Goal: Contribute content: Contribute content

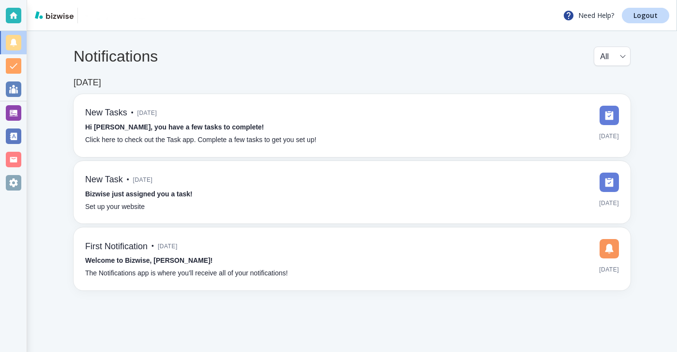
click at [14, 110] on div at bounding box center [13, 112] width 15 height 15
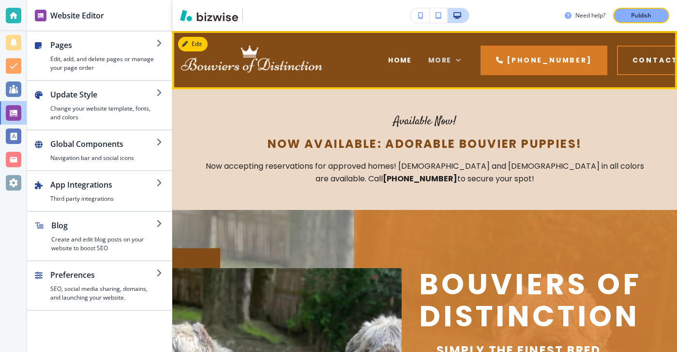
click at [432, 65] on span "More" at bounding box center [440, 60] width 23 height 10
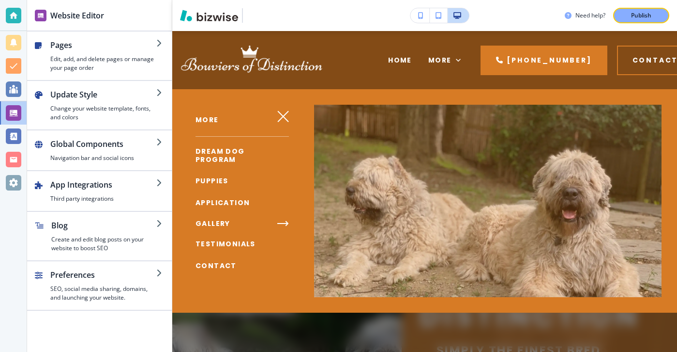
click at [235, 156] on span "DREAM DOG PROGRAM" at bounding box center [220, 155] width 49 height 18
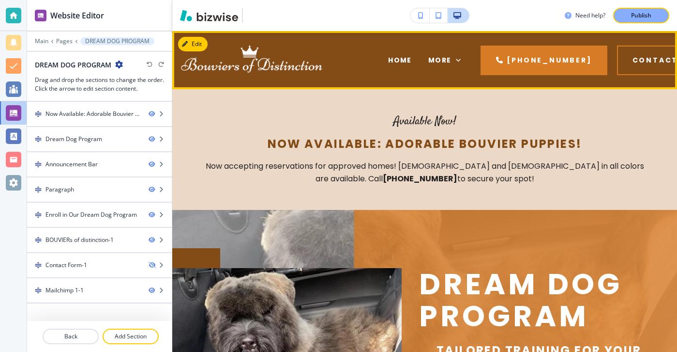
click at [391, 51] on div "HOME" at bounding box center [400, 60] width 40 height 39
click at [391, 54] on div "HOME" at bounding box center [400, 60] width 40 height 39
click at [391, 60] on span "HOME" at bounding box center [400, 60] width 24 height 10
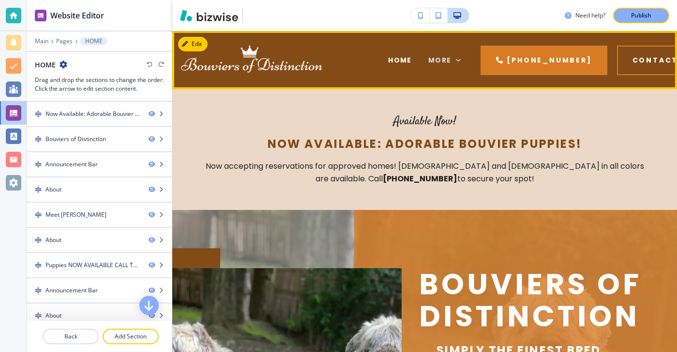
click at [447, 59] on div "More" at bounding box center [445, 60] width 33 height 10
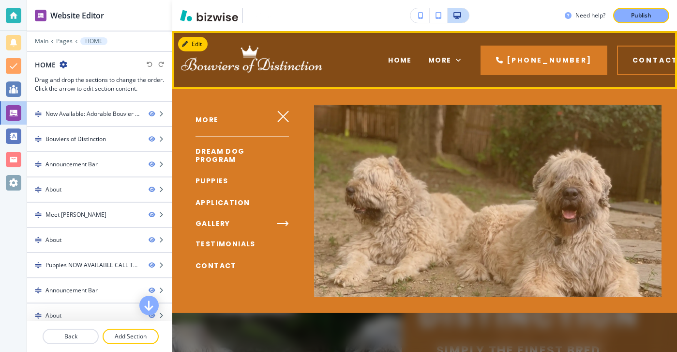
click at [384, 70] on div "HOME" at bounding box center [400, 60] width 40 height 39
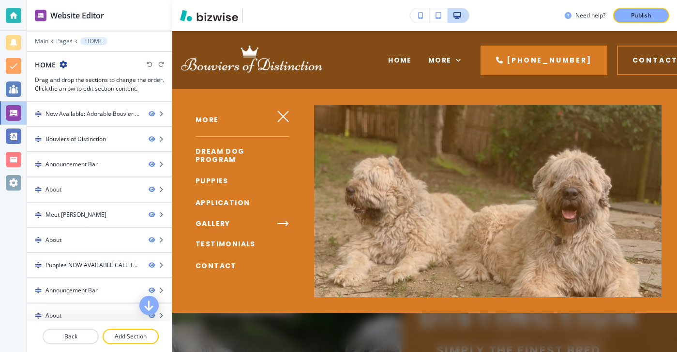
click at [384, 142] on div at bounding box center [424, 220] width 505 height 262
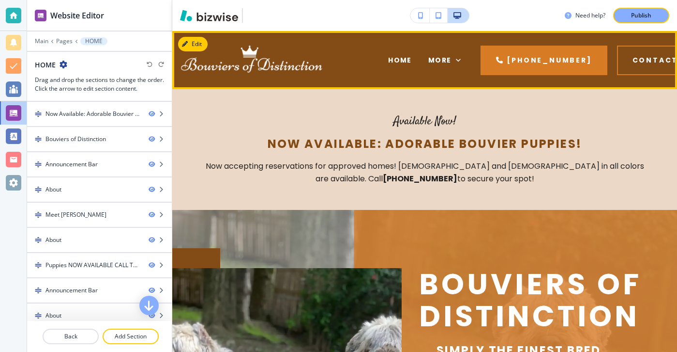
click at [393, 68] on div "HOME" at bounding box center [400, 60] width 40 height 39
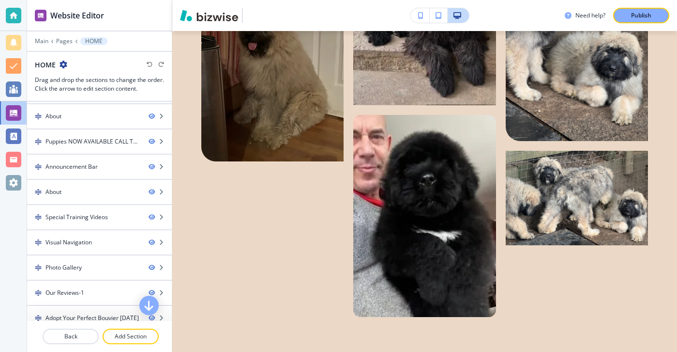
scroll to position [74, 0]
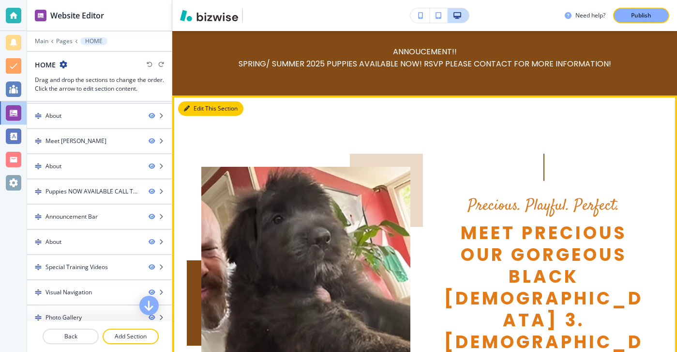
click at [188, 111] on icon "button" at bounding box center [187, 109] width 6 height 6
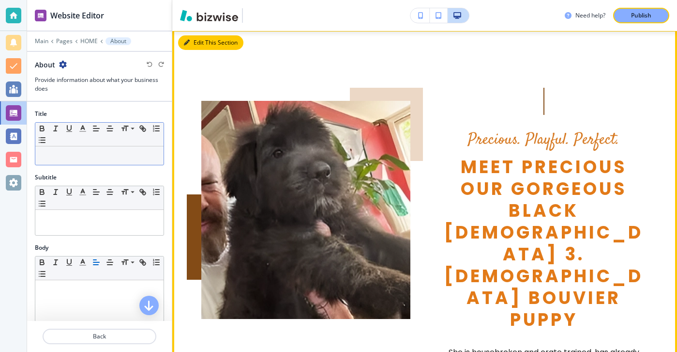
scroll to position [653, 0]
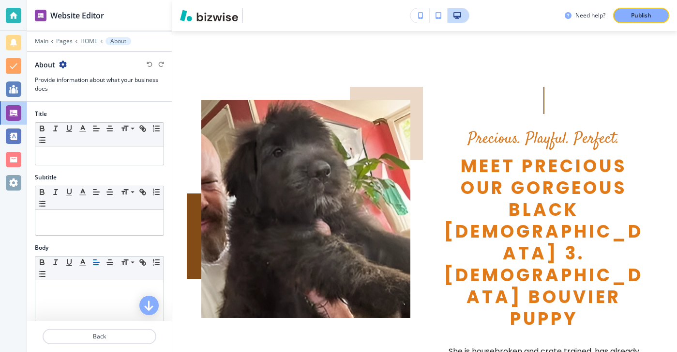
click at [64, 66] on icon "button" at bounding box center [63, 65] width 8 height 8
click at [83, 92] on button "Duplicate Section" at bounding box center [90, 98] width 62 height 17
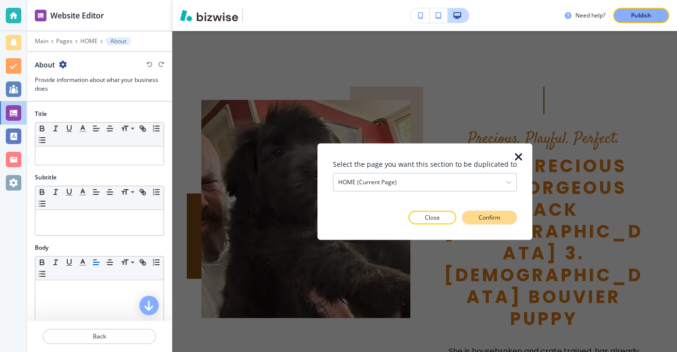
click at [477, 221] on button "Confirm" at bounding box center [489, 217] width 55 height 14
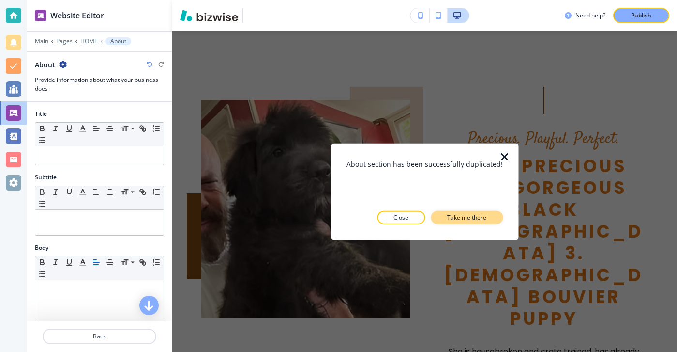
click at [467, 215] on p "Take me there" at bounding box center [466, 217] width 39 height 9
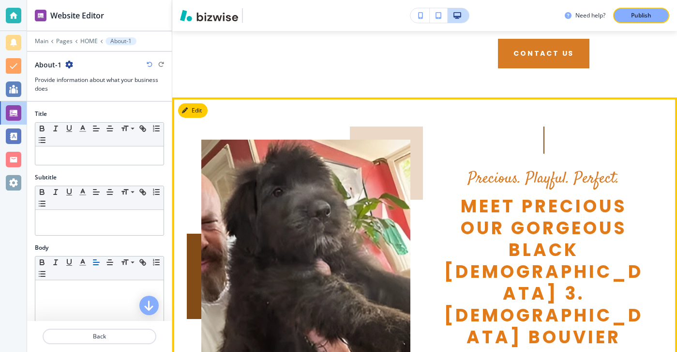
scroll to position [1056, 0]
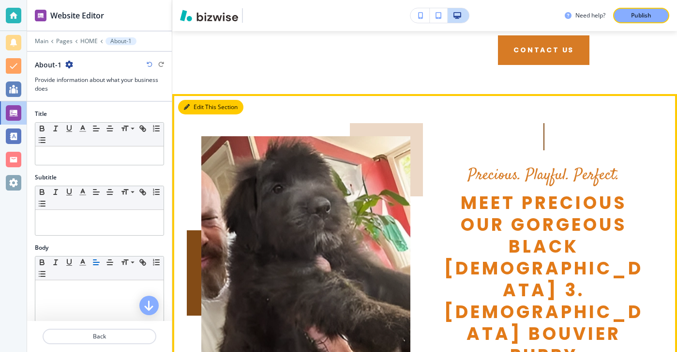
click at [203, 100] on button "Edit This Section" at bounding box center [210, 107] width 65 height 15
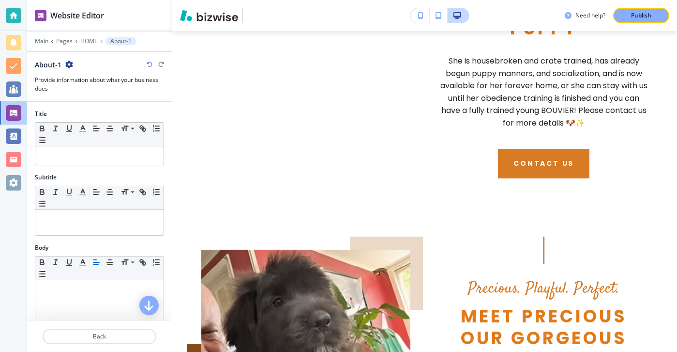
scroll to position [222, 0]
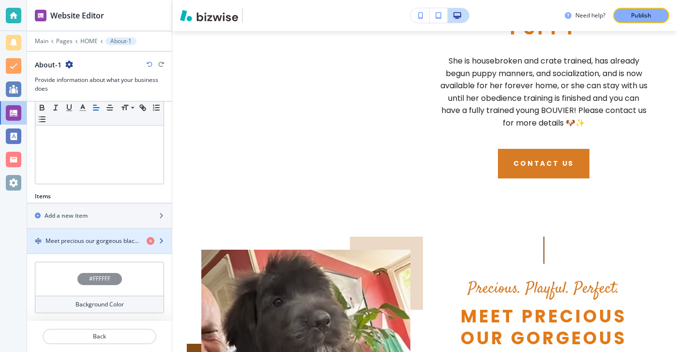
click at [134, 249] on div "button" at bounding box center [99, 249] width 145 height 8
click at [129, 244] on h4 "Meet precious our gorgeous black [DEMOGRAPHIC_DATA] 3.[DEMOGRAPHIC_DATA] BOUVIE…" at bounding box center [92, 240] width 93 height 9
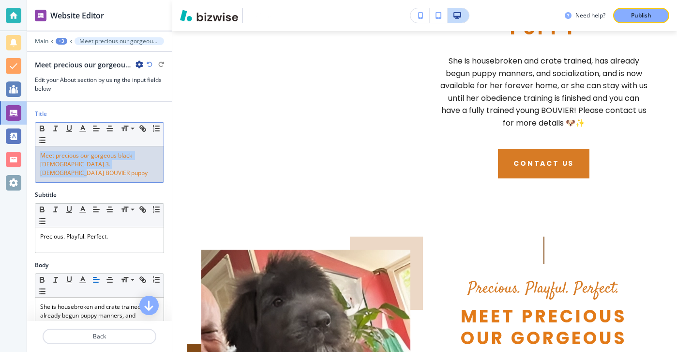
drag, startPoint x: 138, startPoint y: 165, endPoint x: 30, endPoint y: 136, distance: 112.4
click at [30, 136] on div "Title Small Normal Large Huge Meet precious our gorgeous black [DEMOGRAPHIC_DAT…" at bounding box center [99, 149] width 145 height 81
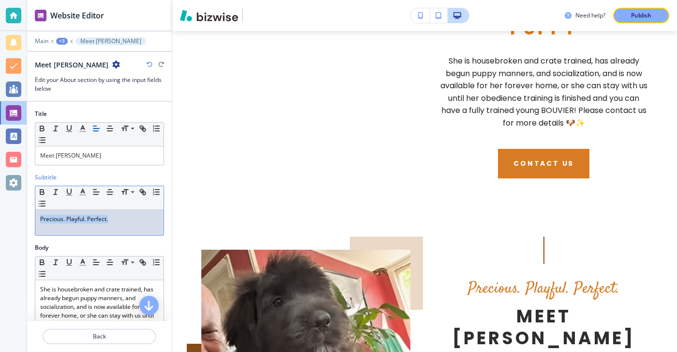
drag, startPoint x: 144, startPoint y: 223, endPoint x: -3, endPoint y: 209, distance: 147.9
click at [0, 0] on html "Website Editor Main +3 Meet [PERSON_NAME] Meet [PERSON_NAME] Edit your About se…" at bounding box center [338, 0] width 677 height 0
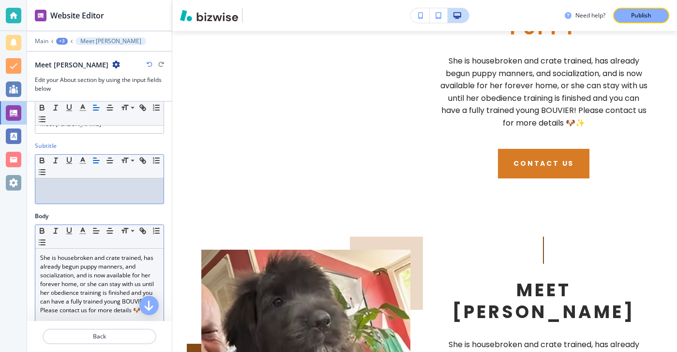
scroll to position [71, 0]
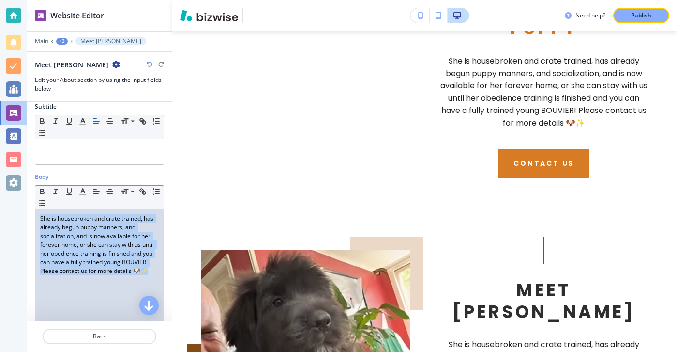
drag, startPoint x: 142, startPoint y: 269, endPoint x: 37, endPoint y: 217, distance: 117.2
click at [37, 217] on div "She is housebroken and crate trained, has already begun puppy manners, and soci…" at bounding box center [99, 272] width 128 height 126
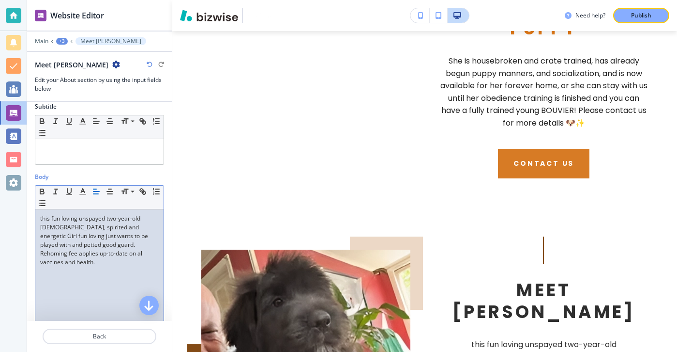
click at [42, 220] on span "this fun loving unspayed two-year-old [DEMOGRAPHIC_DATA], spirited and energeti…" at bounding box center [94, 240] width 109 height 52
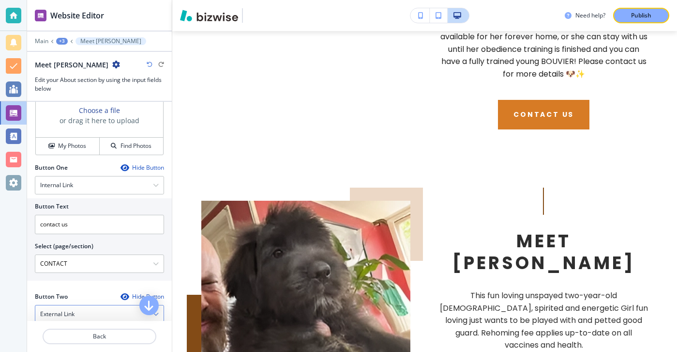
scroll to position [366, 0]
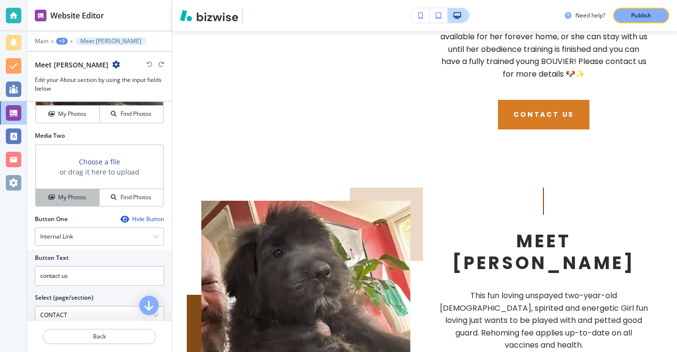
click at [84, 203] on button "My Photos" at bounding box center [68, 197] width 64 height 17
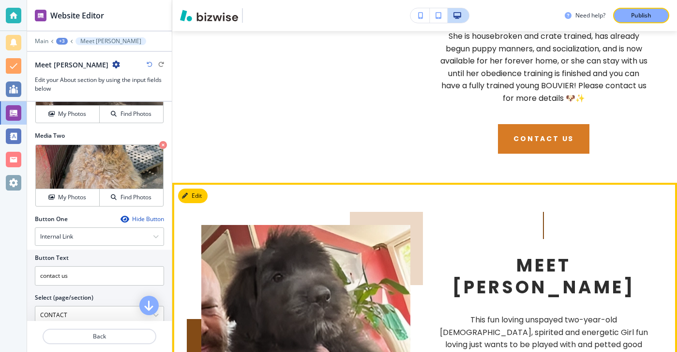
click at [365, 225] on img at bounding box center [305, 334] width 209 height 218
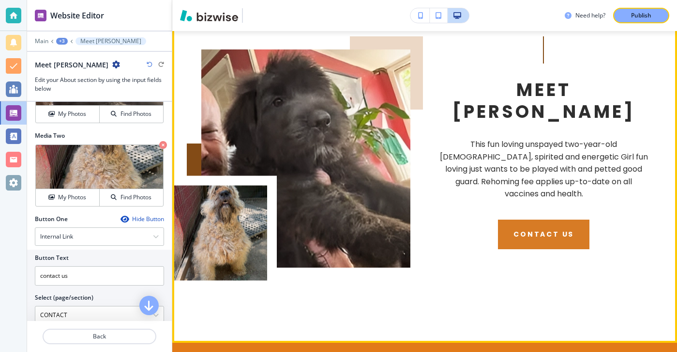
scroll to position [1167, 0]
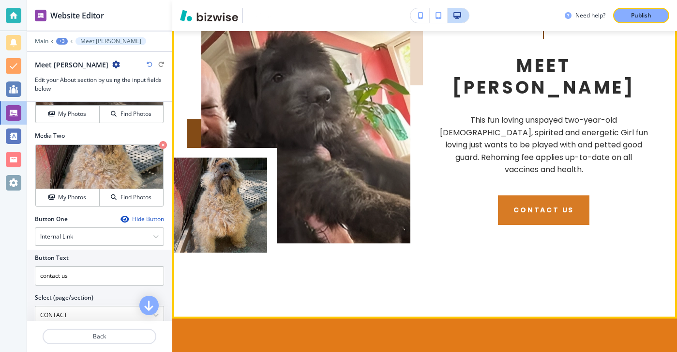
click at [283, 149] on img at bounding box center [305, 134] width 209 height 218
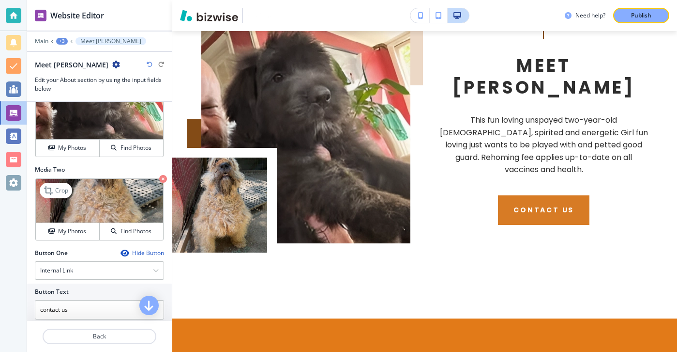
scroll to position [288, 0]
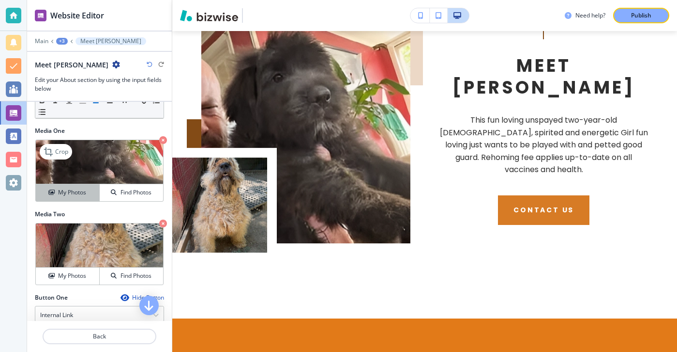
click at [92, 194] on div "My Photos" at bounding box center [67, 192] width 63 height 9
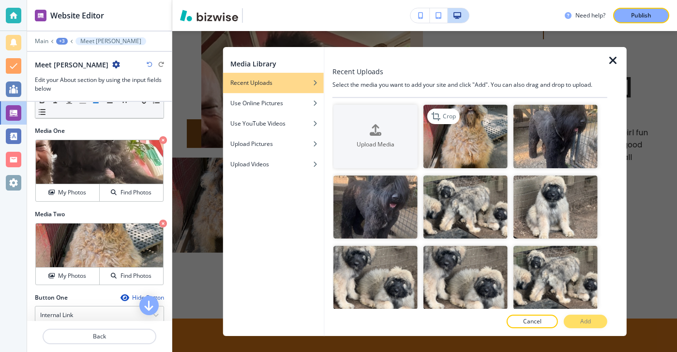
click at [475, 129] on img "button" at bounding box center [466, 136] width 84 height 63
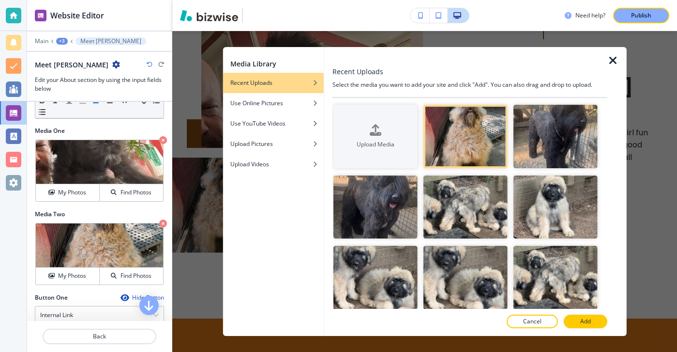
click at [578, 318] on button "Add" at bounding box center [586, 321] width 44 height 14
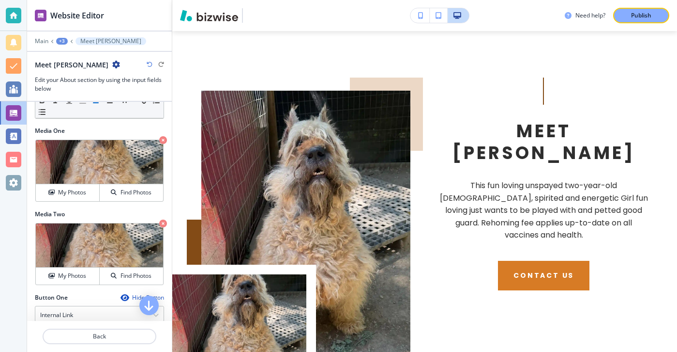
scroll to position [1088, 0]
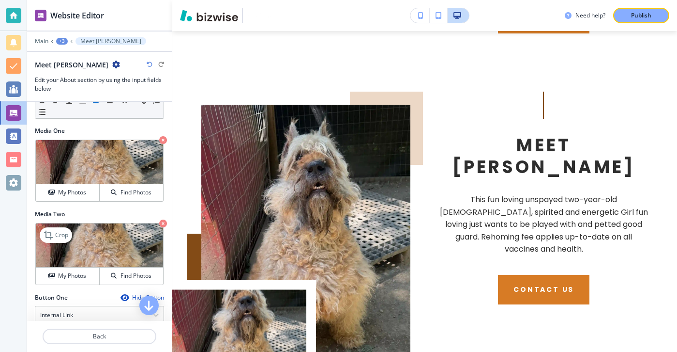
click at [161, 223] on icon "button" at bounding box center [163, 223] width 8 height 8
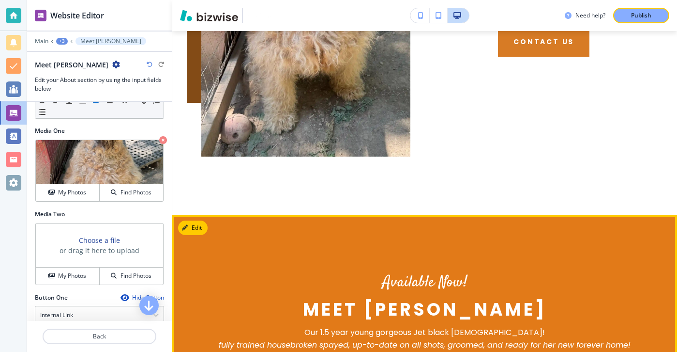
scroll to position [1314, 0]
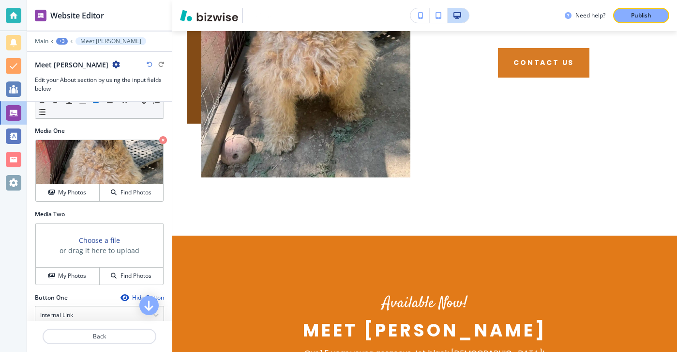
click at [97, 325] on div at bounding box center [99, 325] width 145 height 8
click at [97, 329] on button "Back" at bounding box center [100, 335] width 114 height 15
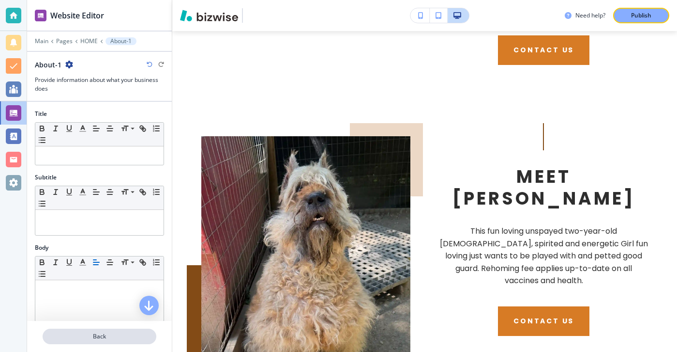
click at [85, 340] on p "Back" at bounding box center [100, 336] width 112 height 9
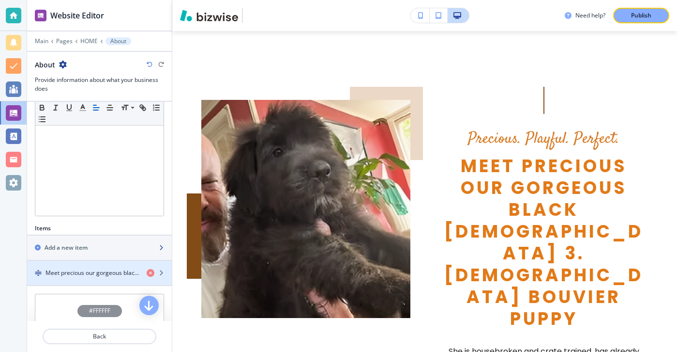
scroll to position [209, 0]
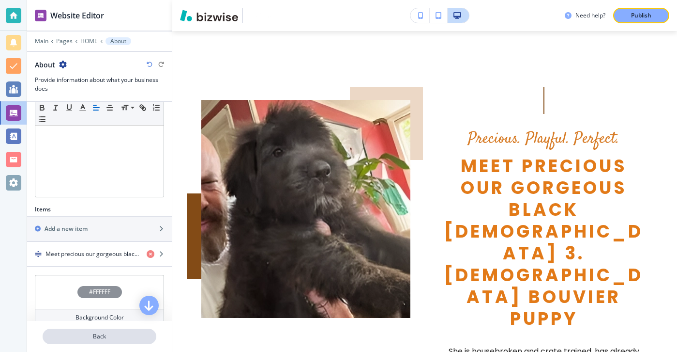
click at [94, 329] on button "Back" at bounding box center [100, 335] width 114 height 15
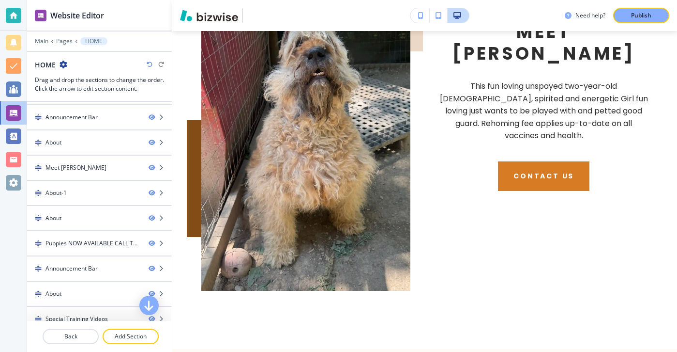
scroll to position [1498, 0]
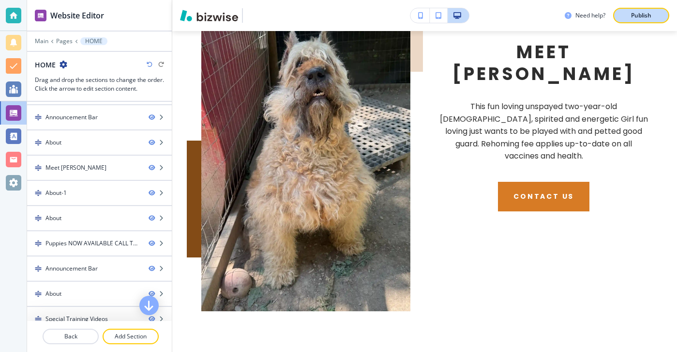
click at [631, 9] on button "Publish" at bounding box center [642, 15] width 56 height 15
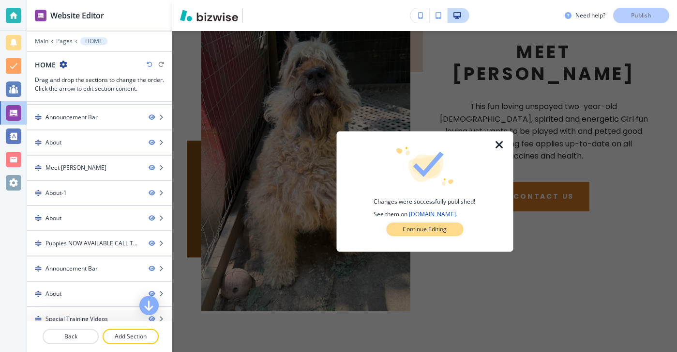
click at [431, 235] on button "Continue Editing" at bounding box center [424, 229] width 77 height 14
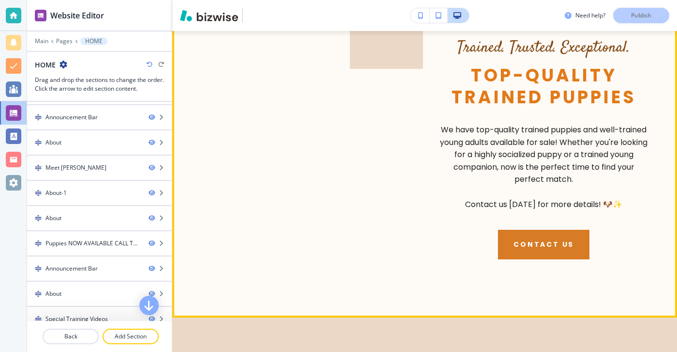
scroll to position [1775, 0]
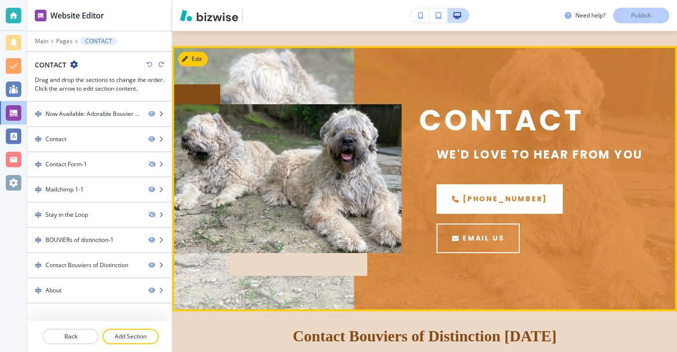
scroll to position [199, 0]
